Goal: Check status: Check status

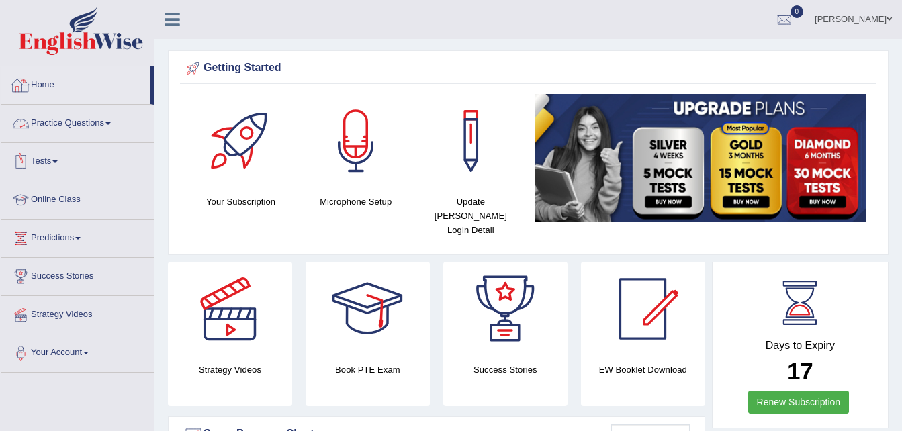
click at [42, 84] on link "Home" at bounding box center [76, 83] width 150 height 34
click at [46, 85] on link "Home" at bounding box center [76, 83] width 150 height 34
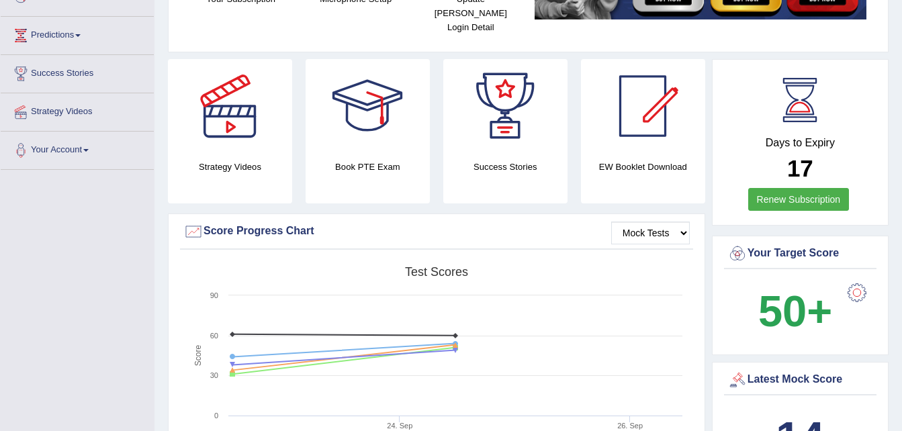
scroll to position [202, 0]
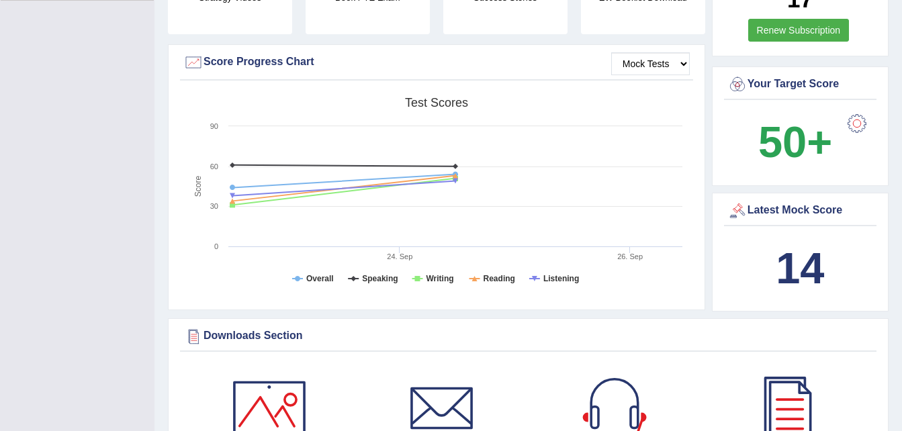
scroll to position [0, 0]
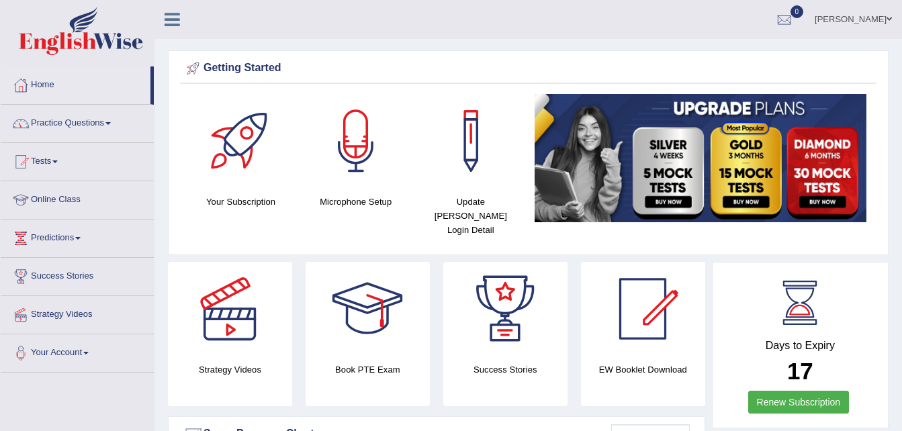
click at [45, 85] on link "Home" at bounding box center [76, 83] width 150 height 34
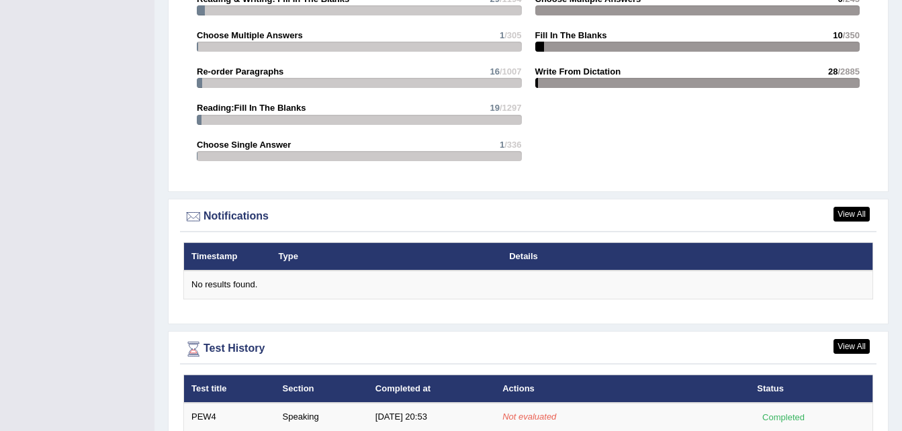
scroll to position [1542, 0]
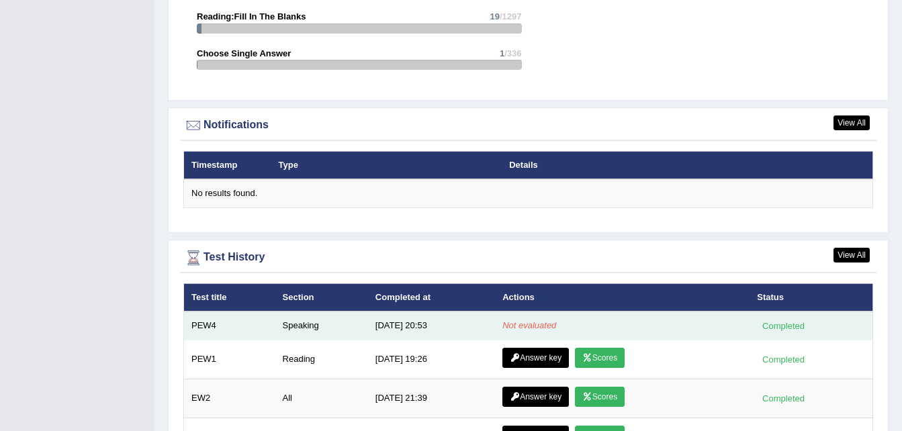
click at [544, 320] on em "Not evaluated" at bounding box center [529, 325] width 54 height 10
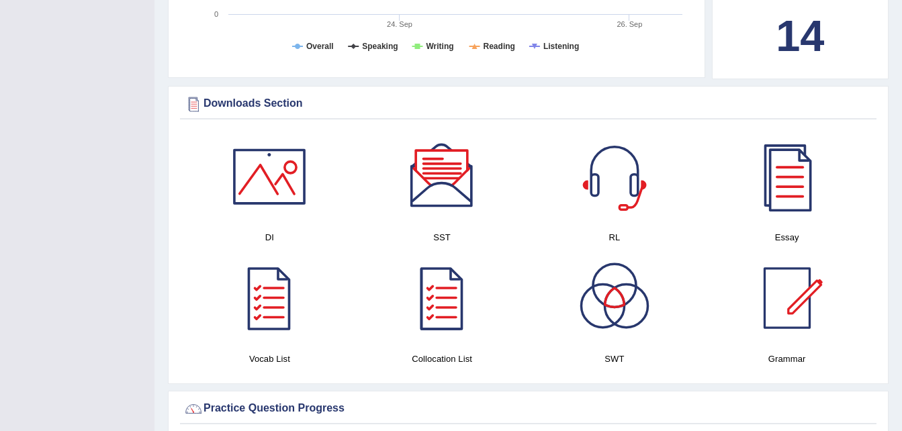
scroll to position [0, 0]
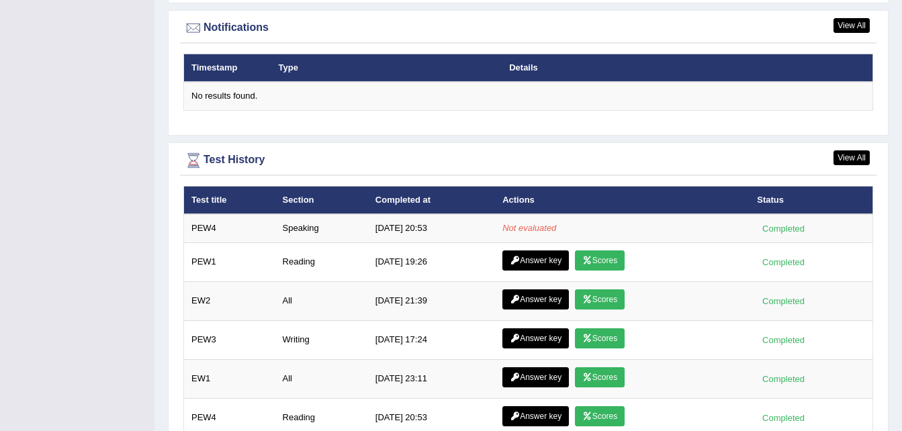
scroll to position [1641, 0]
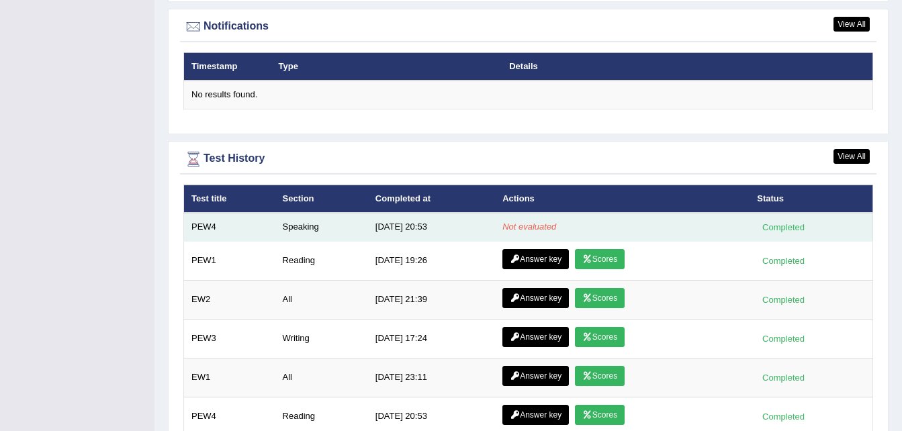
click at [528, 222] on em "Not evaluated" at bounding box center [529, 227] width 54 height 10
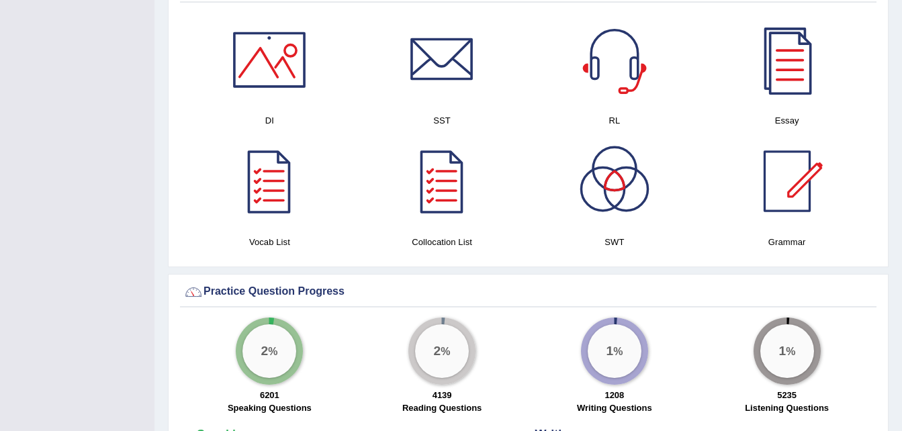
scroll to position [0, 0]
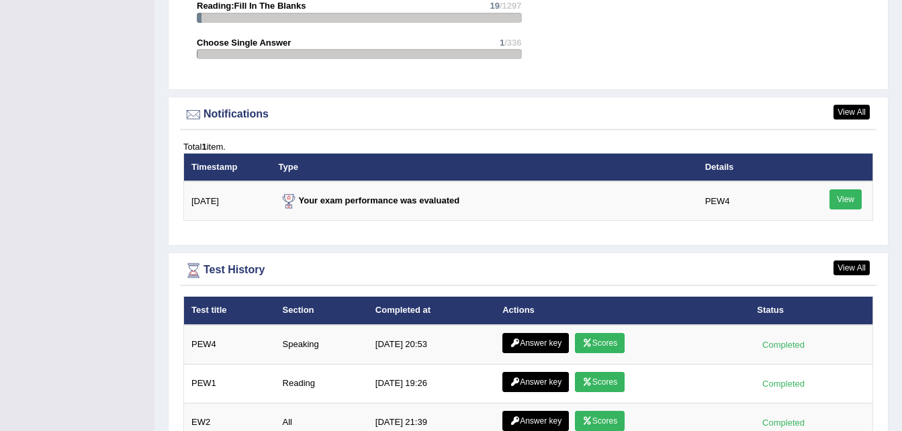
scroll to position [1598, 0]
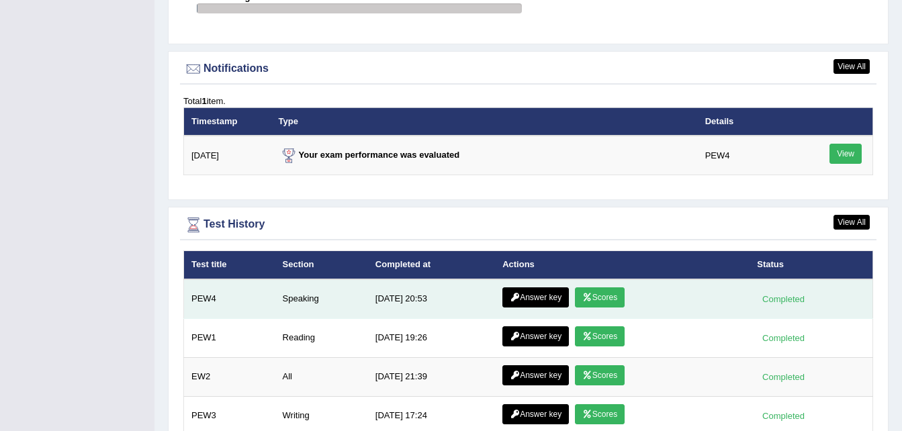
click at [613, 289] on link "Scores" at bounding box center [600, 297] width 50 height 20
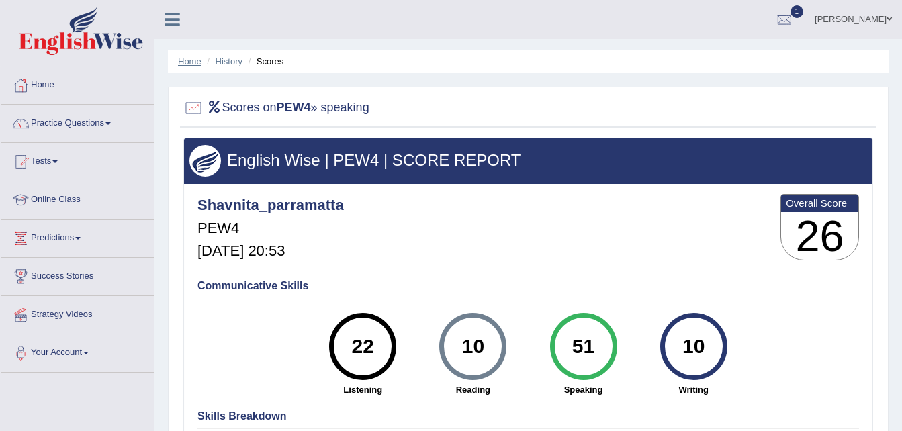
click at [189, 61] on link "Home" at bounding box center [189, 61] width 23 height 10
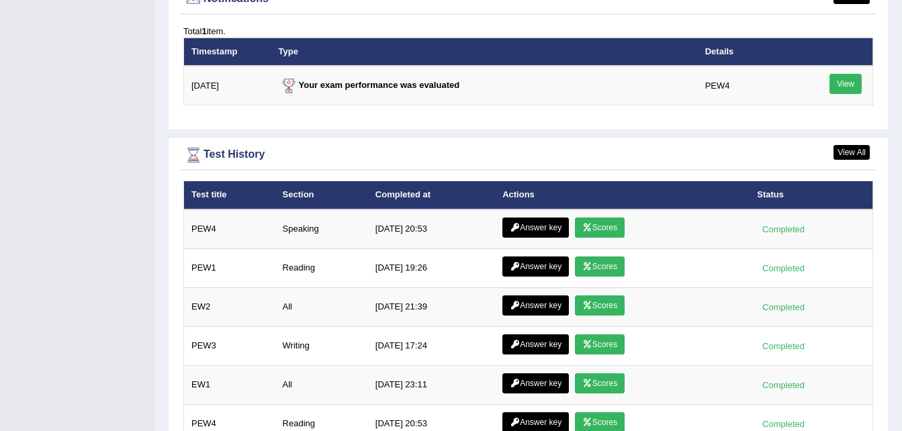
scroll to position [1670, 0]
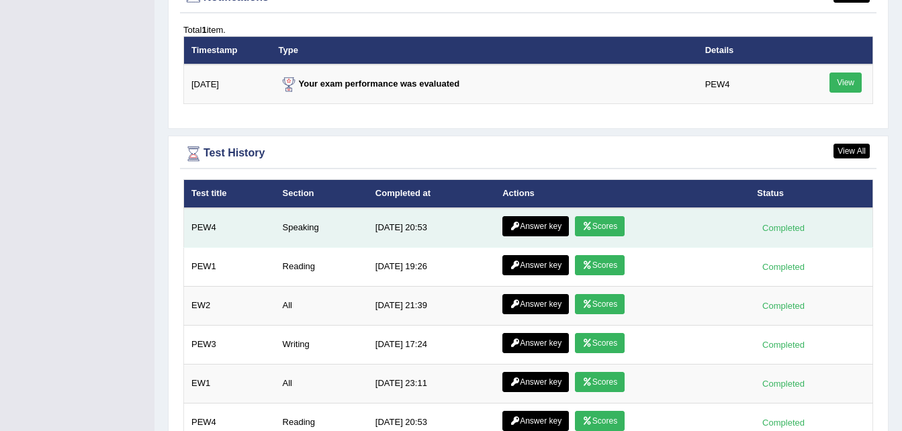
click at [525, 216] on link "Answer key" at bounding box center [535, 226] width 66 height 20
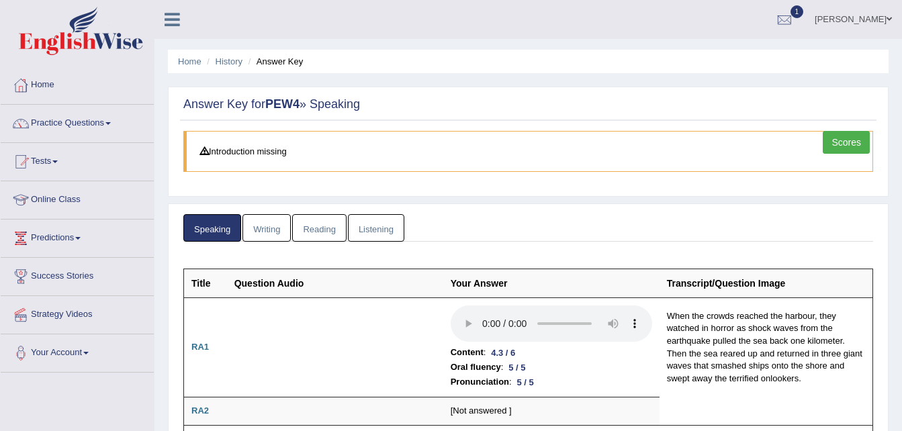
click at [278, 227] on link "Writing" at bounding box center [266, 228] width 48 height 28
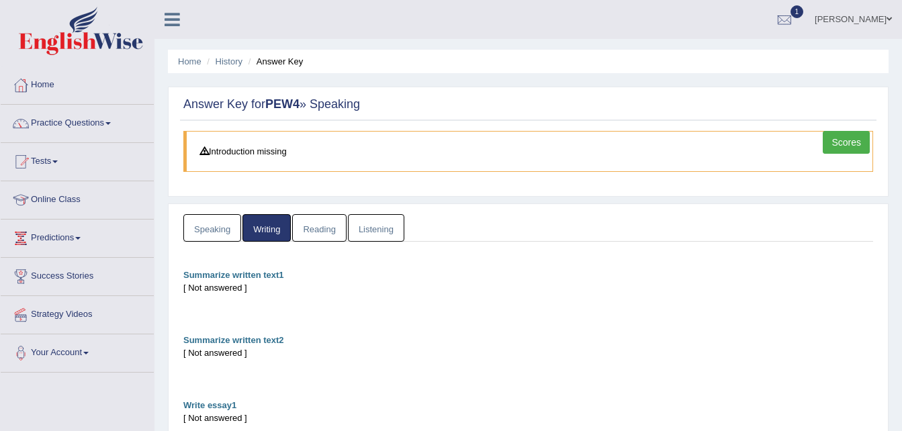
click at [309, 226] on link "Reading" at bounding box center [319, 228] width 54 height 28
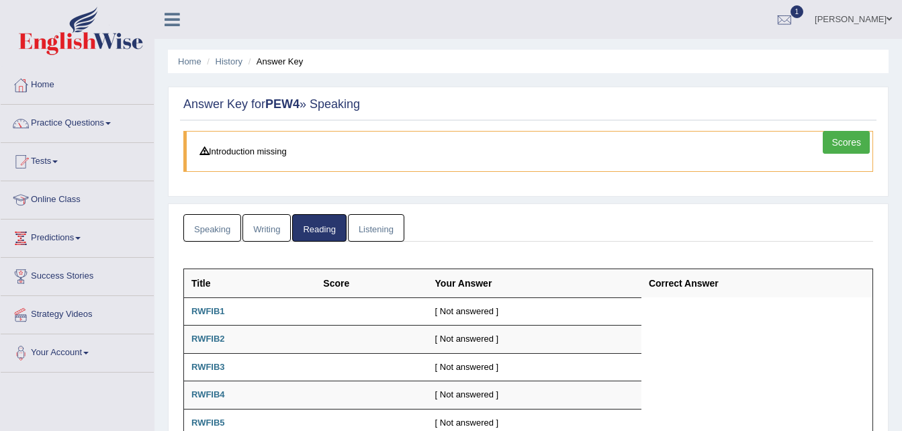
click at [363, 226] on link "Listening" at bounding box center [376, 228] width 56 height 28
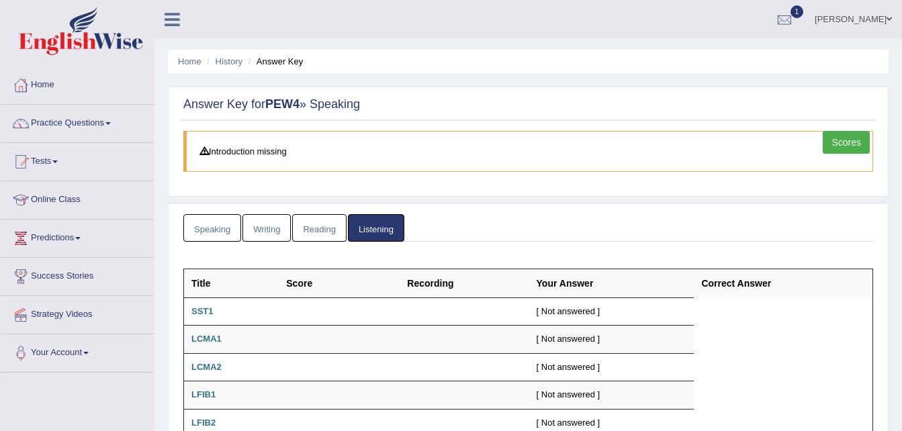
click at [181, 71] on ul "Home History Answer Key" at bounding box center [528, 61] width 720 height 23
click at [850, 144] on link "Scores" at bounding box center [845, 142] width 47 height 23
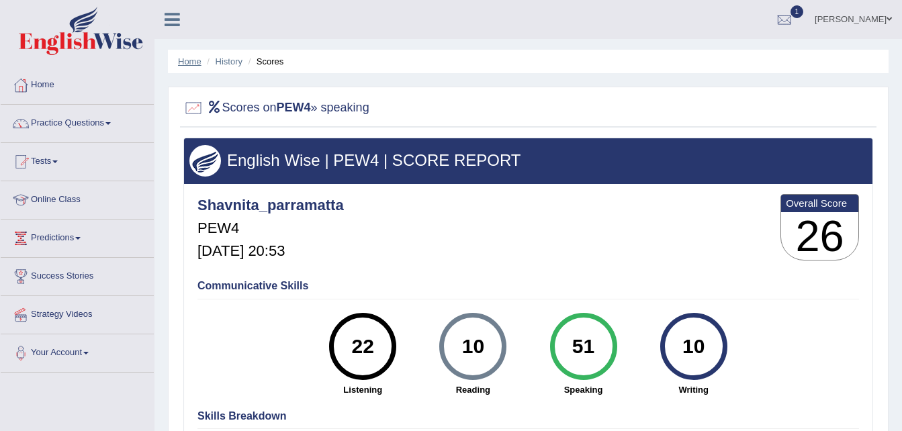
click at [196, 60] on link "Home" at bounding box center [189, 61] width 23 height 10
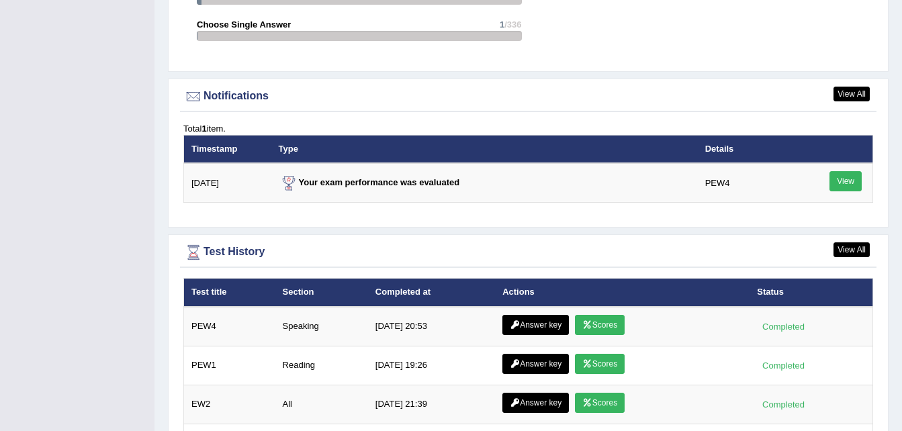
scroll to position [1572, 0]
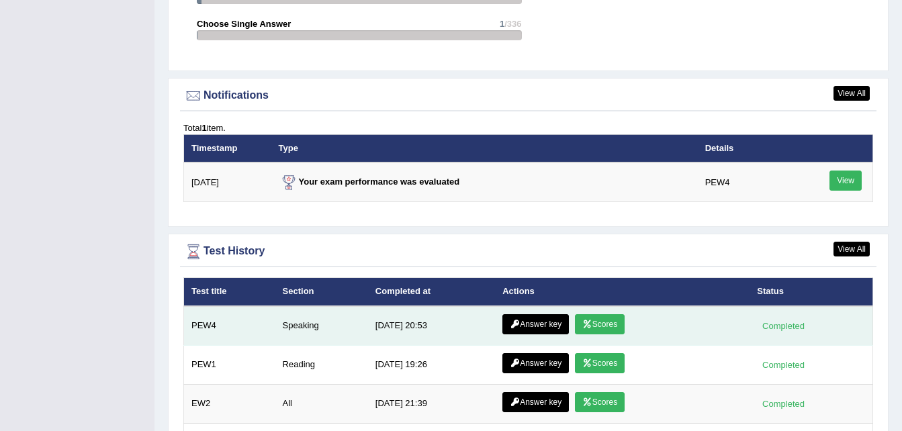
click at [538, 314] on link "Answer key" at bounding box center [535, 324] width 66 height 20
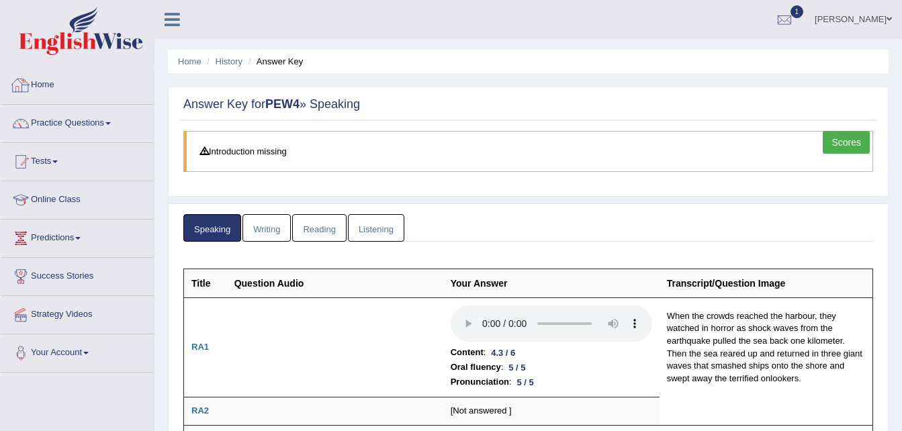
click at [45, 83] on link "Home" at bounding box center [77, 83] width 153 height 34
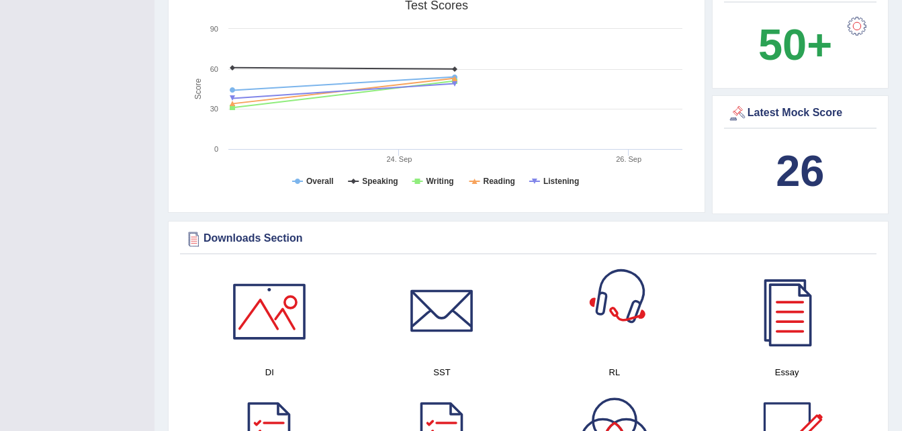
scroll to position [470, 0]
